Goal: Information Seeking & Learning: Learn about a topic

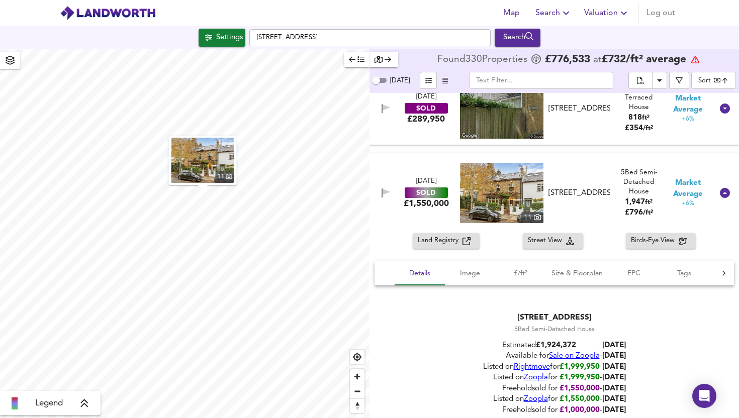
scroll to position [11754, 0]
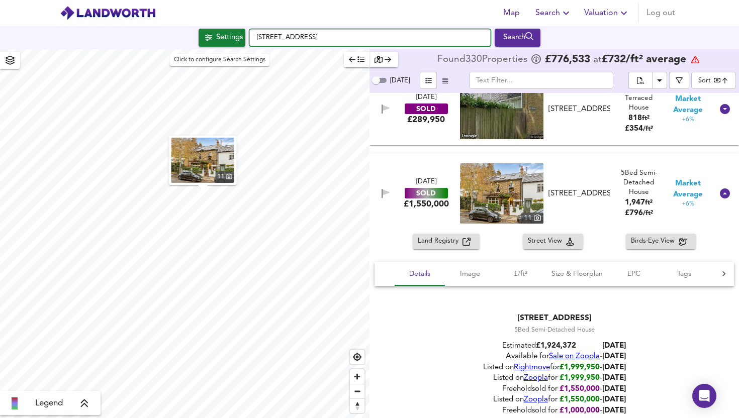
drag, startPoint x: 360, startPoint y: 41, endPoint x: 239, endPoint y: 44, distance: 121.3
click at [239, 44] on div "Settings [STREET_ADDRESS] Search" at bounding box center [369, 38] width 739 height 18
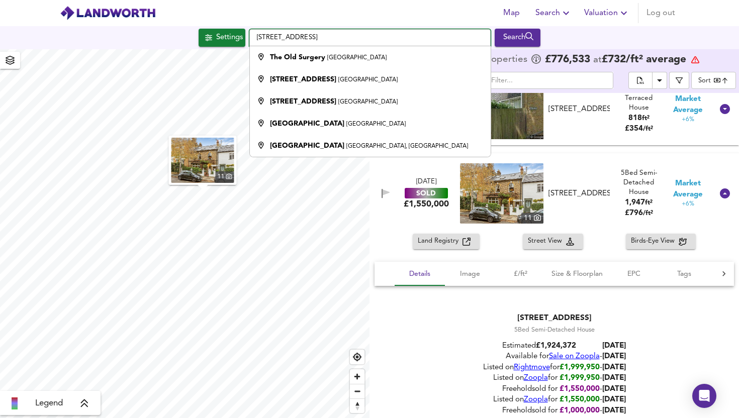
drag, startPoint x: 373, startPoint y: 41, endPoint x: 248, endPoint y: 28, distance: 124.9
click at [248, 28] on div "Settings [STREET_ADDRESS][GEOGRAPHIC_DATA][STREET_ADDRESS] Search" at bounding box center [369, 37] width 739 height 23
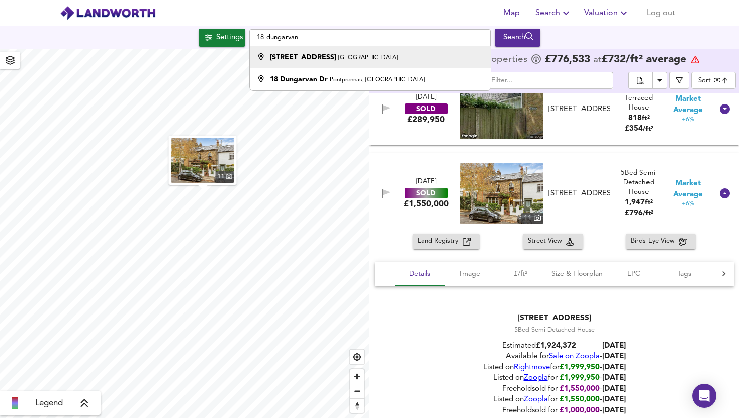
click at [314, 56] on strong "[STREET_ADDRESS]" at bounding box center [303, 57] width 66 height 7
type input "[STREET_ADDRESS]"
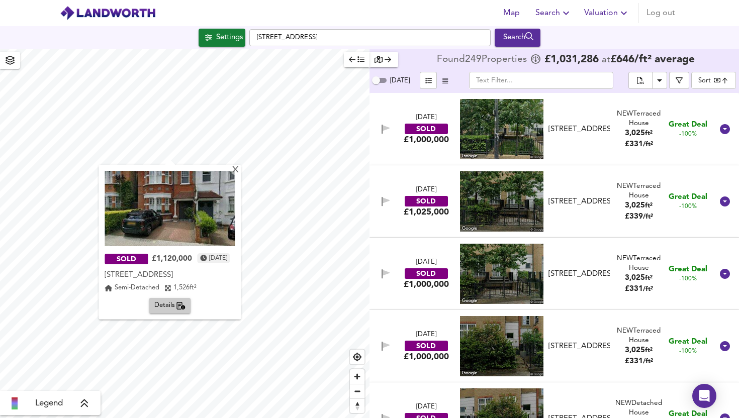
click at [401, 149] on div "[DATE] SOLD £1,000,000 [STREET_ADDRESS] [STREET_ADDRESS][GEOGRAPHIC_DATA] 3,025…" at bounding box center [543, 129] width 342 height 60
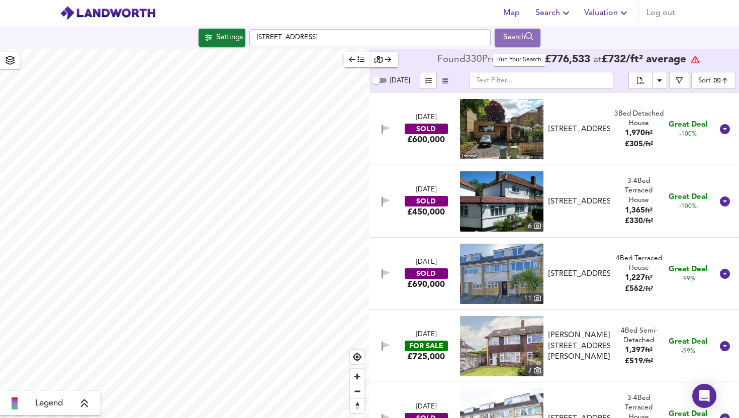
click at [522, 33] on div "Search" at bounding box center [517, 37] width 41 height 13
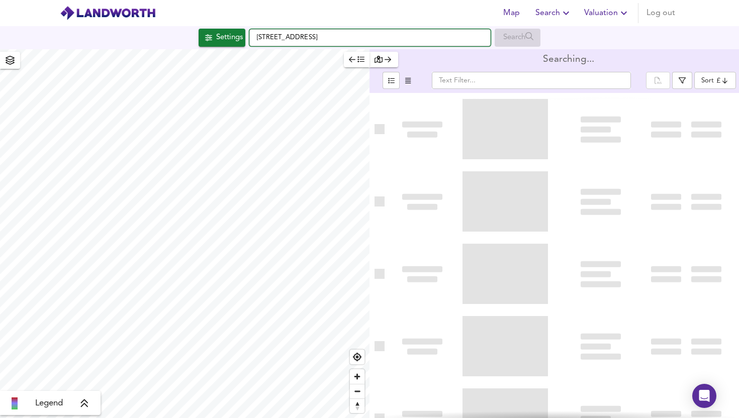
click at [348, 35] on input "[STREET_ADDRESS]" at bounding box center [369, 37] width 241 height 17
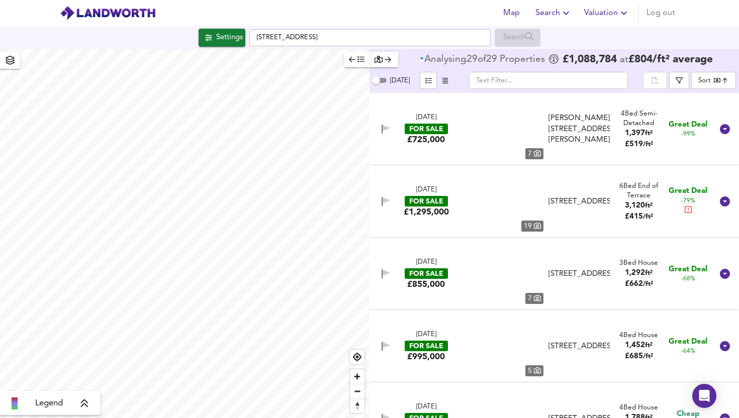
type input "bestdeal"
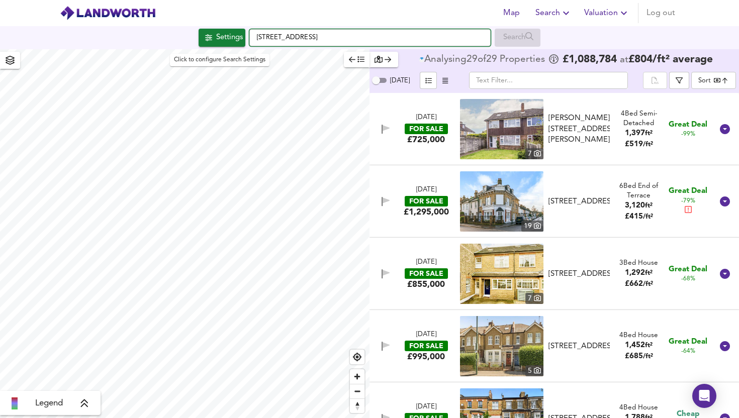
drag, startPoint x: 348, startPoint y: 35, endPoint x: 231, endPoint y: 36, distance: 116.7
click at [231, 36] on div "Settings [STREET_ADDRESS] Search" at bounding box center [369, 38] width 739 height 18
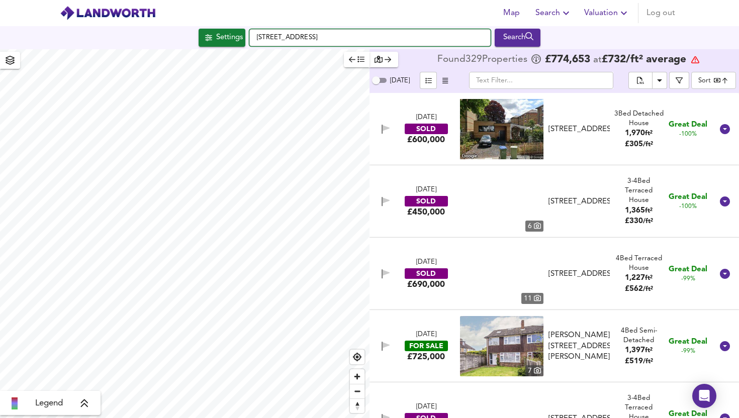
click at [349, 36] on input "[STREET_ADDRESS]" at bounding box center [369, 37] width 241 height 17
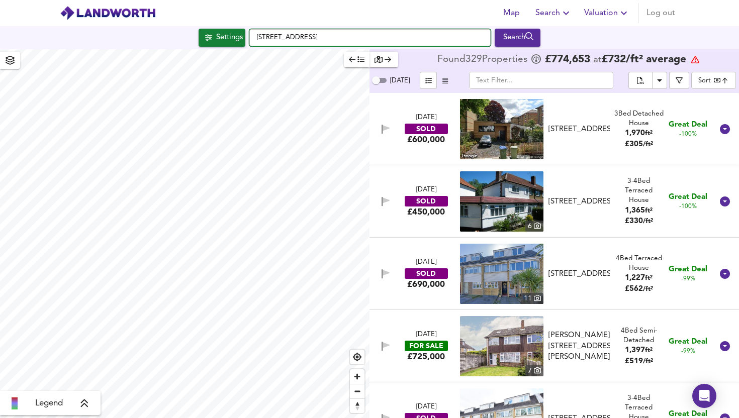
drag, startPoint x: 352, startPoint y: 37, endPoint x: 235, endPoint y: 37, distance: 117.2
click at [235, 37] on div "Settings [STREET_ADDRESS] Search" at bounding box center [369, 38] width 739 height 18
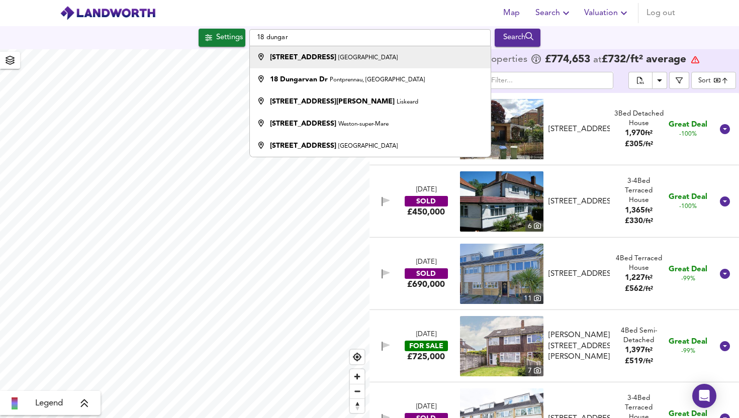
click at [312, 60] on strong "[STREET_ADDRESS]" at bounding box center [303, 57] width 66 height 7
type input "[STREET_ADDRESS]"
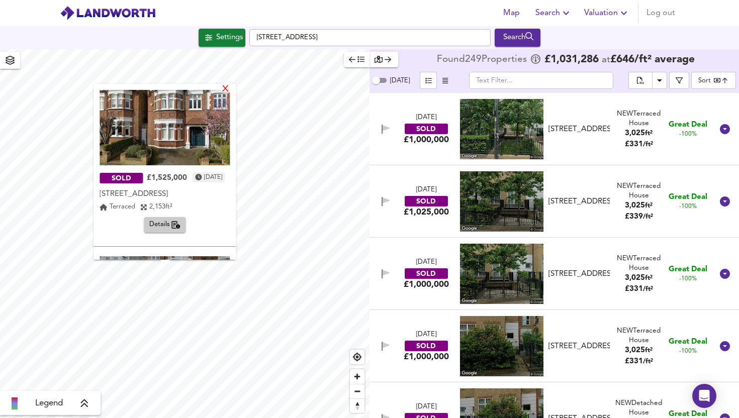
click at [230, 89] on div "X" at bounding box center [226, 90] width 9 height 10
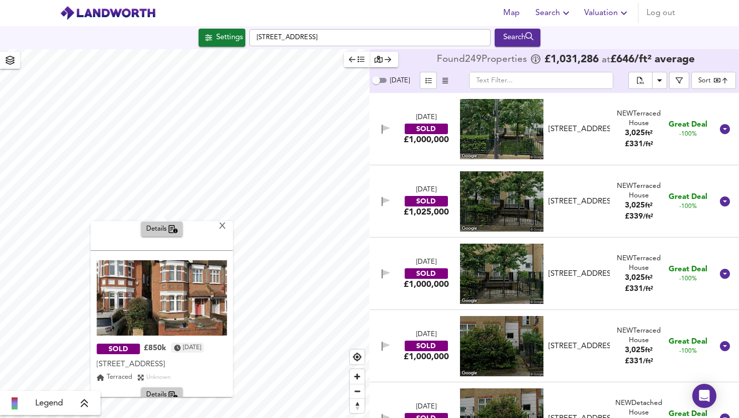
scroll to position [647, 0]
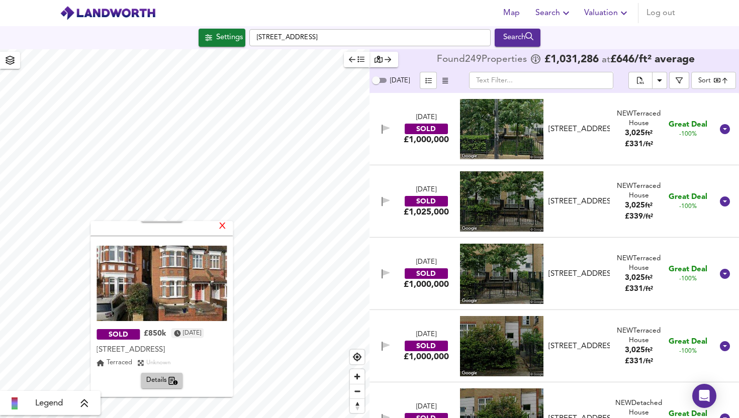
click at [227, 224] on div "X" at bounding box center [223, 227] width 9 height 10
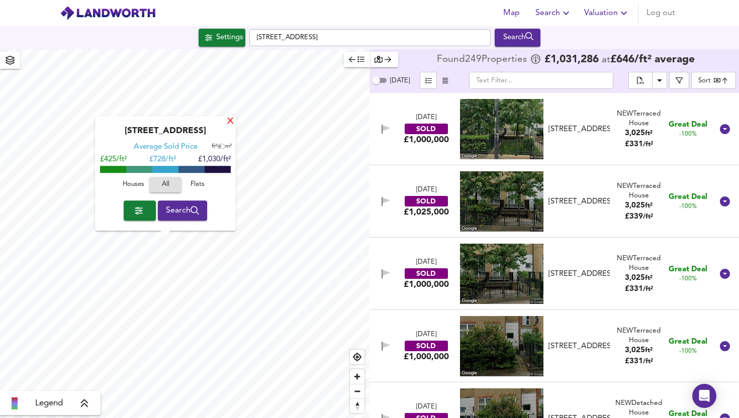
click at [229, 120] on div "X" at bounding box center [230, 122] width 9 height 10
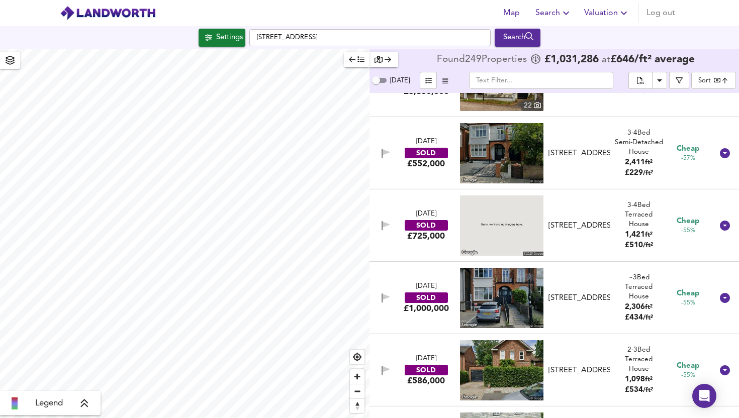
scroll to position [1075, 0]
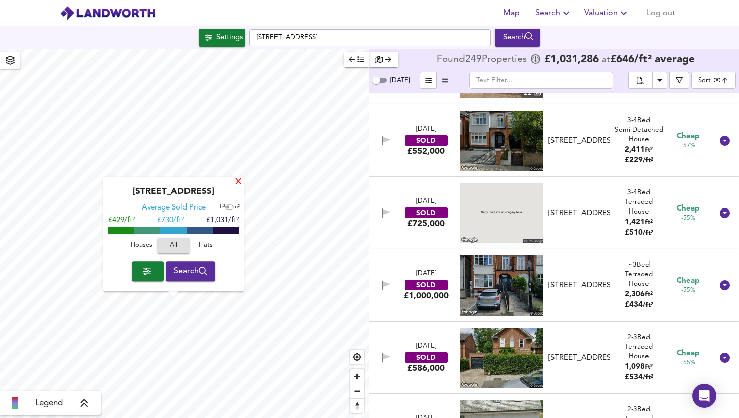
click at [236, 181] on div "X" at bounding box center [238, 183] width 9 height 10
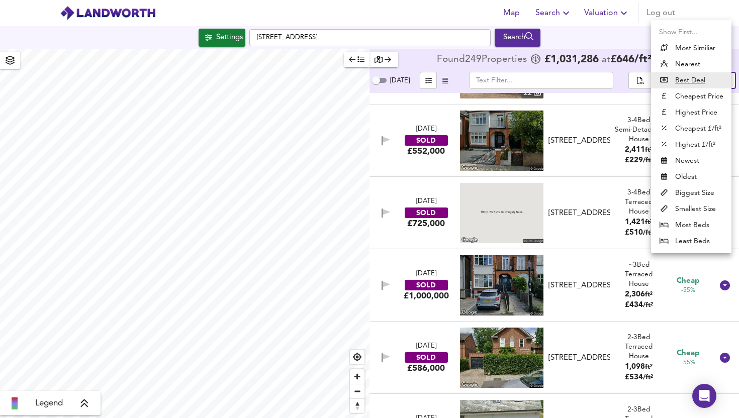
click at [697, 78] on body "Map Search Valuation Log out Settings [STREET_ADDRESS] Search Legend Found 249 …" at bounding box center [369, 209] width 739 height 418
click at [691, 62] on li "Nearest" at bounding box center [691, 64] width 80 height 16
type input "distancetocenter"
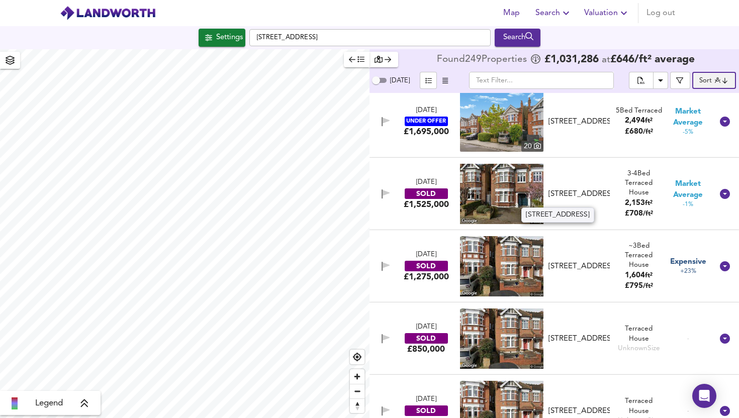
scroll to position [0, 0]
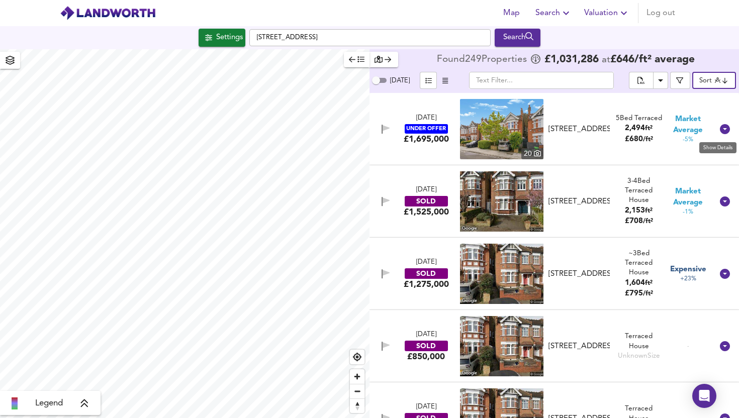
click at [722, 131] on icon at bounding box center [725, 129] width 10 height 10
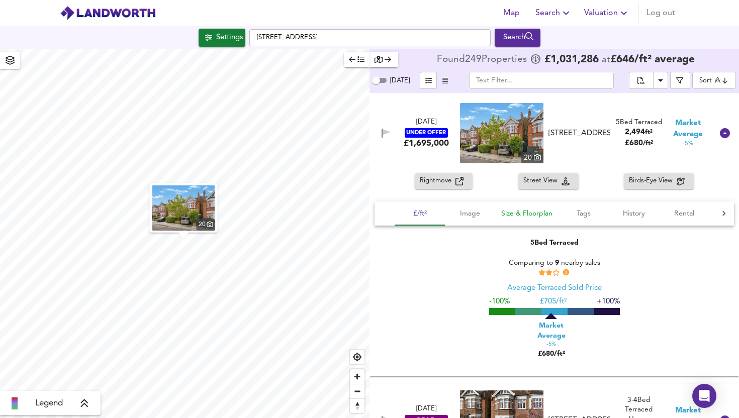
click at [528, 215] on span "Size & Floorplan" at bounding box center [526, 214] width 51 height 13
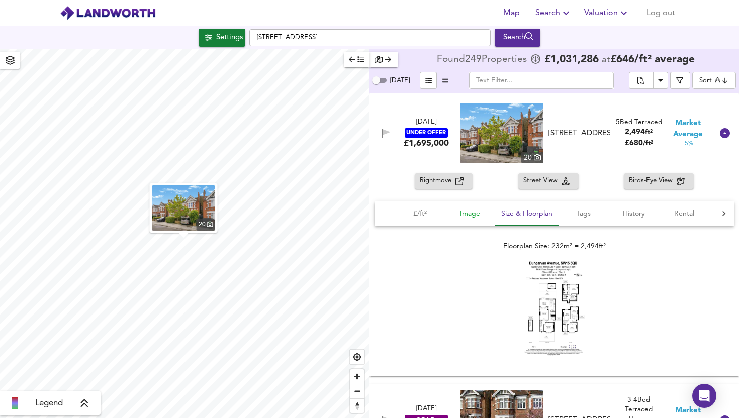
click at [470, 209] on span "Image" at bounding box center [470, 214] width 38 height 13
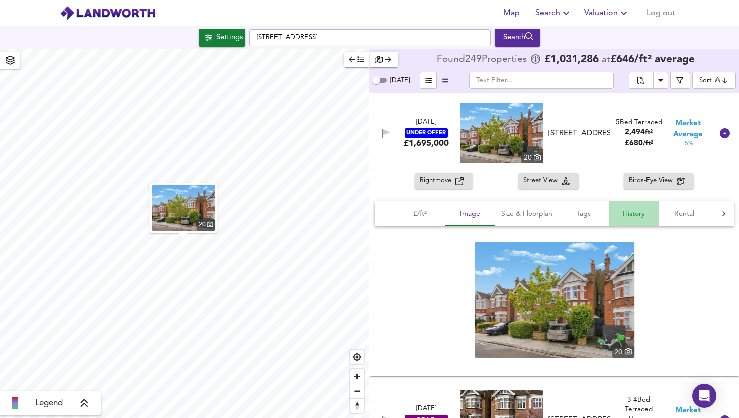
click at [638, 217] on span "History" at bounding box center [634, 214] width 38 height 13
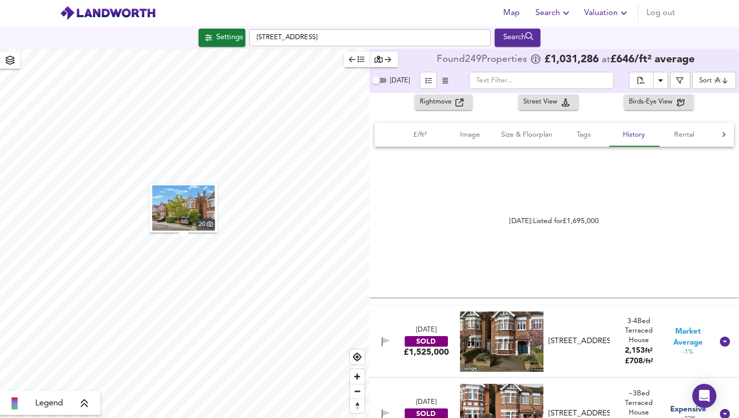
scroll to position [101, 0]
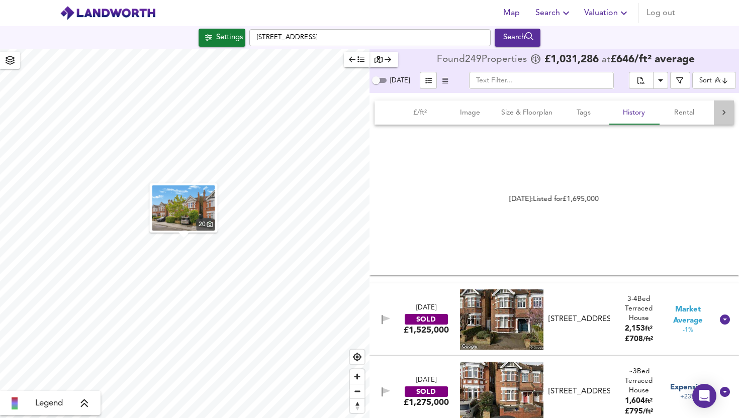
click at [719, 113] on icon at bounding box center [724, 113] width 10 height 10
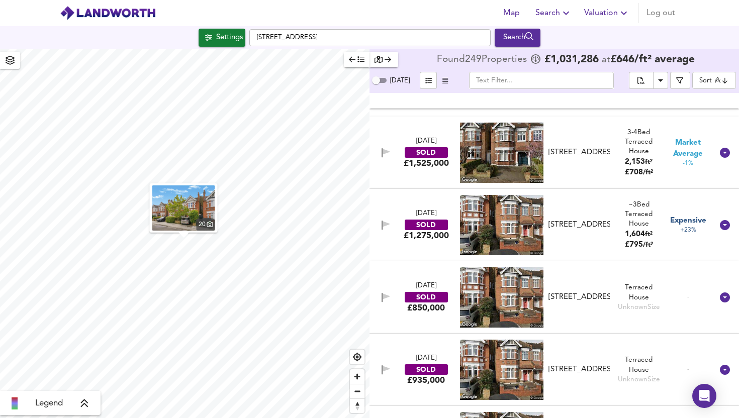
scroll to position [269, 0]
